Goal: Task Accomplishment & Management: Use online tool/utility

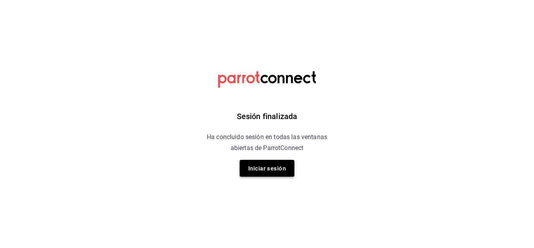
click at [279, 172] on font "Iniciar sesión" at bounding box center [267, 168] width 38 height 11
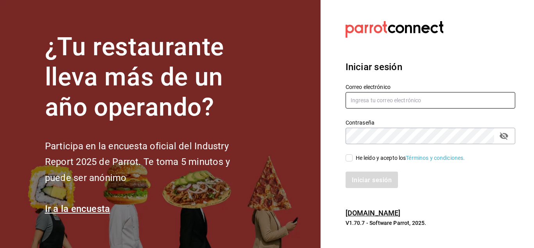
type input "ANIMAL.STREGIS@GRUPOCOSTENO.COM"
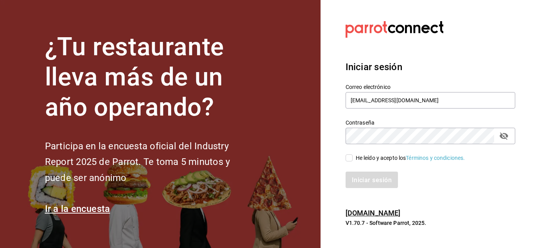
click at [345, 158] on div "He leído y acepto los Términos y condiciones." at bounding box center [425, 153] width 179 height 18
click at [349, 158] on input "He leído y acepto los Términos y condiciones." at bounding box center [349, 157] width 7 height 7
checkbox input "true"
click at [362, 173] on button "Iniciar sesión" at bounding box center [372, 179] width 53 height 16
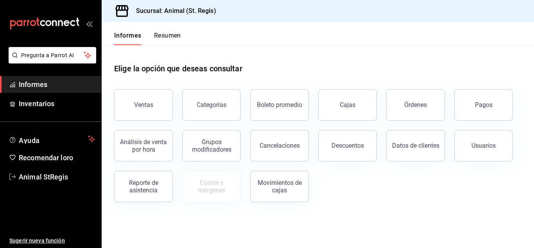
click at [481, 119] on div "Pagos" at bounding box center [479, 100] width 68 height 41
click at [477, 110] on button "Pagos" at bounding box center [484, 104] width 59 height 31
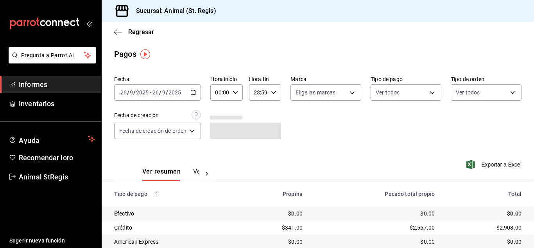
click at [230, 95] on div "00:00 Hora inicio" at bounding box center [226, 92] width 32 height 16
click at [223, 131] on button "07" at bounding box center [219, 127] width 13 height 16
type input "07:00"
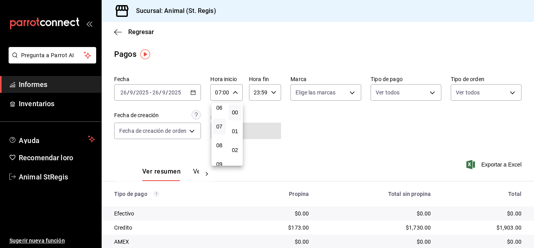
click at [322, 128] on div at bounding box center [267, 124] width 534 height 248
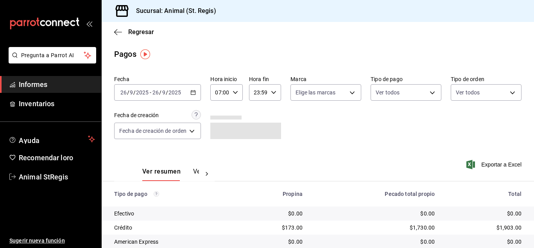
click at [325, 102] on div "Fecha [DATE] [DATE] - [DATE] [DATE] Hora inicio 07:00 Hora inicio Hora fin 23:5…" at bounding box center [318, 110] width 408 height 76
click at [325, 99] on body "Pregunta a Parrot AI Informes Inventarios Ayuda Recomendar loro Animal StRegis …" at bounding box center [267, 124] width 534 height 248
click at [295, 120] on input "checkbox" at bounding box center [298, 122] width 7 height 7
checkbox input "true"
type input "3f39fcdc-c8c4-4fff-883a-47b345d9391c"
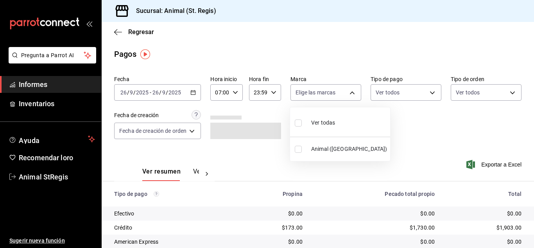
checkbox input "true"
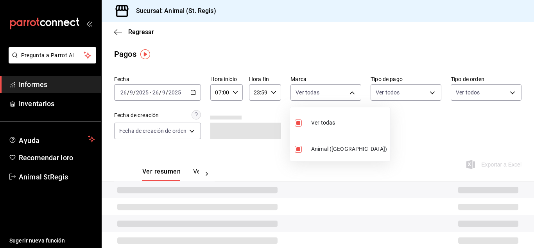
click at [407, 122] on div at bounding box center [267, 124] width 534 height 248
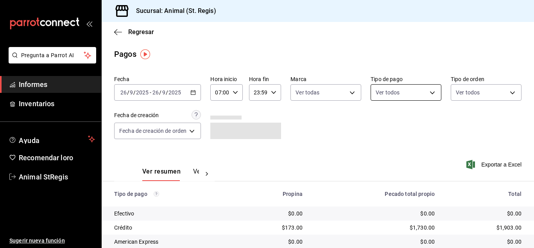
click at [393, 93] on body "Pregunta a Parrot AI Informes Inventarios Ayuda Recomendar loro Animal StRegis …" at bounding box center [267, 124] width 534 height 248
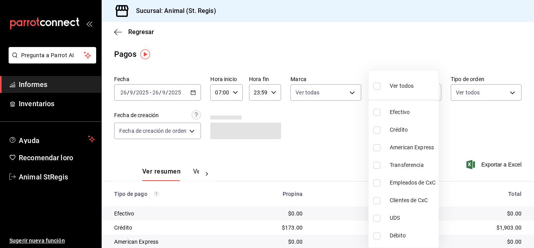
click at [377, 88] on input "checkbox" at bounding box center [377, 86] width 7 height 7
checkbox input "true"
type input "5a0f3365-d715-4940-adc4-656debb7822a,fc07b02b-84a7-4dba-9bff-98bba82b1290,ff2b0…"
checkbox input "true"
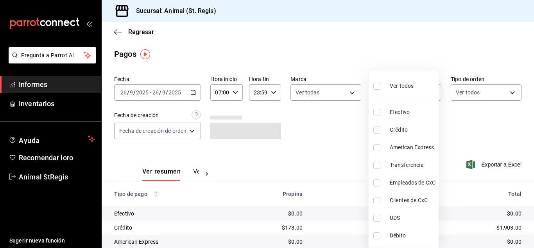
checkbox input "true"
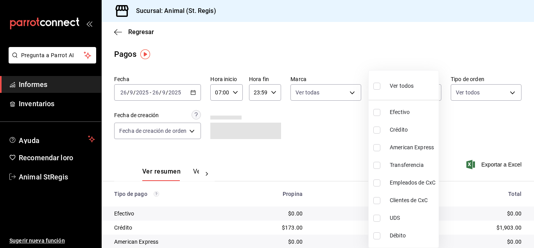
checkbox input "true"
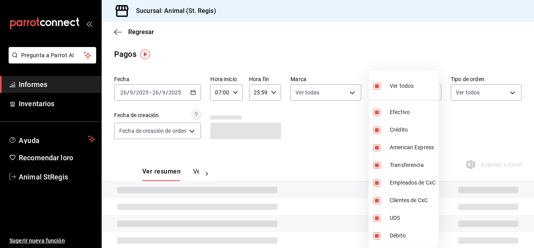
click at [284, 41] on div at bounding box center [267, 124] width 534 height 248
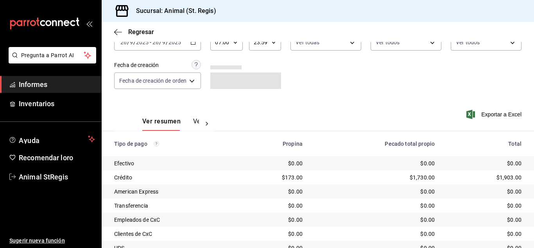
scroll to position [98, 0]
